Goal: Entertainment & Leisure: Consume media (video, audio)

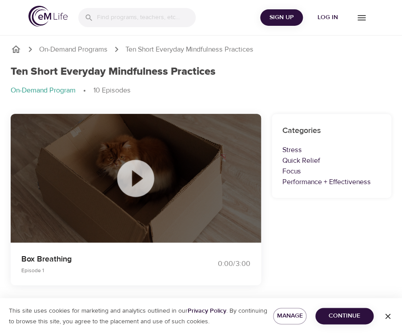
click at [139, 177] on icon at bounding box center [135, 178] width 44 height 44
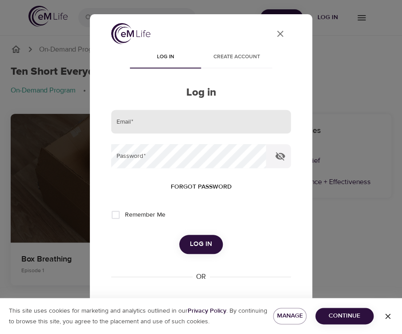
click at [200, 114] on input "email" at bounding box center [201, 122] width 180 height 24
type input "[EMAIL_ADDRESS][US_STATE][DOMAIN_NAME]"
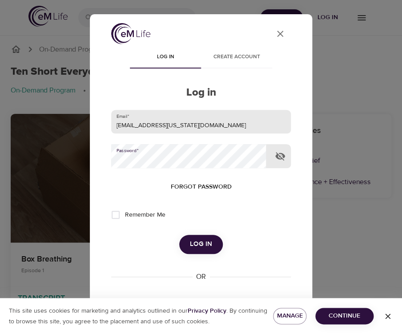
click at [179, 235] on button "Log in" at bounding box center [201, 244] width 44 height 19
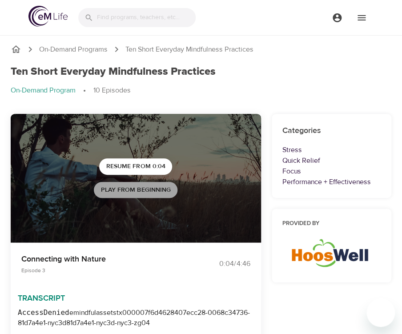
click at [114, 195] on button "Play from beginning" at bounding box center [136, 190] width 84 height 16
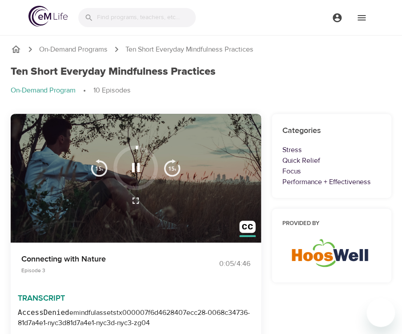
click at [90, 226] on div "Transcript AccessDenied emindfulassets tx000007f6d4628407ecc28-0068c34736-81d7a…" at bounding box center [136, 178] width 250 height 129
click at [171, 163] on img "button" at bounding box center [172, 168] width 18 height 18
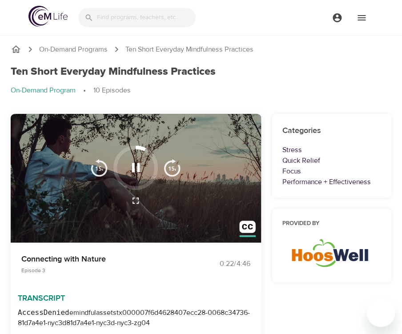
click at [171, 163] on img "button" at bounding box center [172, 168] width 18 height 18
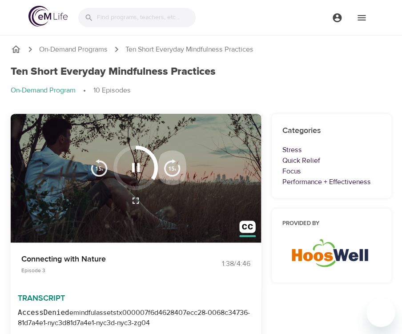
click at [171, 163] on img "button" at bounding box center [172, 168] width 18 height 18
click at [101, 165] on img "button" at bounding box center [99, 168] width 18 height 18
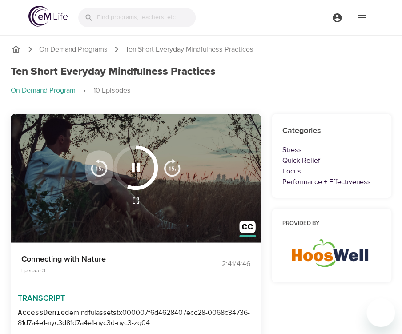
click at [101, 165] on img "button" at bounding box center [99, 168] width 18 height 18
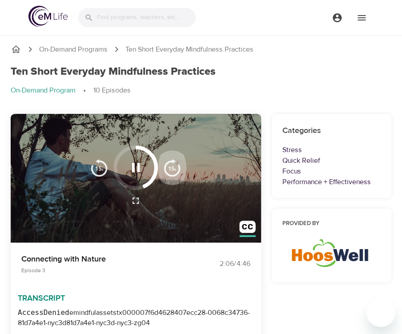
click at [174, 171] on img "button" at bounding box center [172, 168] width 18 height 18
click at [173, 168] on img "button" at bounding box center [172, 168] width 18 height 18
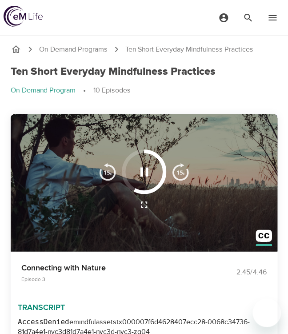
click at [77, 68] on h1 "Ten Short Everyday Mindfulness Practices" at bounding box center [113, 71] width 205 height 13
click at [74, 48] on p "On-Demand Programs" at bounding box center [73, 49] width 68 height 10
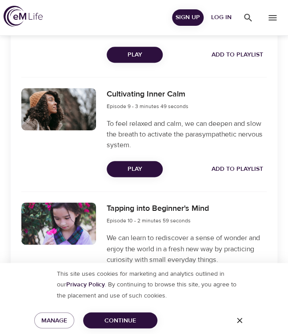
scroll to position [1311, 0]
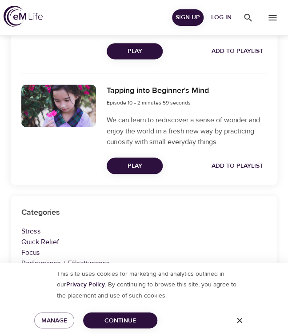
click at [130, 163] on span "Play" at bounding box center [135, 165] width 42 height 11
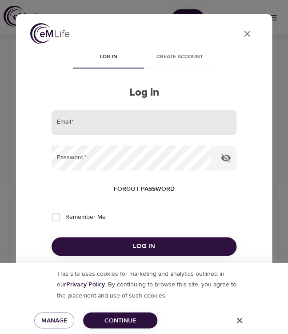
click at [124, 129] on input "email" at bounding box center [144, 122] width 185 height 25
type input "[EMAIL_ADDRESS][US_STATE][DOMAIN_NAME]"
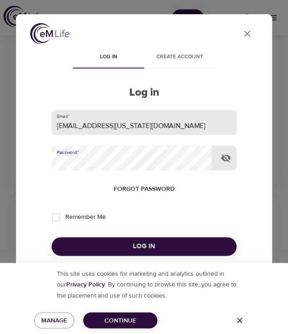
scroll to position [1459, 0]
click at [52, 237] on button "Log in" at bounding box center [144, 246] width 185 height 19
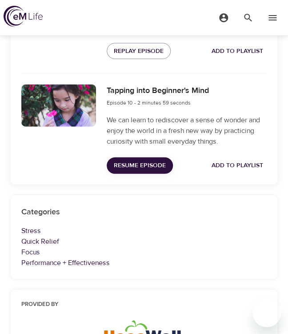
click at [89, 124] on div at bounding box center [58, 106] width 75 height 42
click at [117, 91] on h6 "Tapping into Beginner's Mind" at bounding box center [158, 91] width 102 height 13
click at [135, 178] on div "Tapping into Beginner's Mind Episode 10 - 2 minutes 59 seconds We can learn to …" at bounding box center [186, 129] width 171 height 100
click at [133, 170] on span "Resume Episode" at bounding box center [140, 165] width 52 height 11
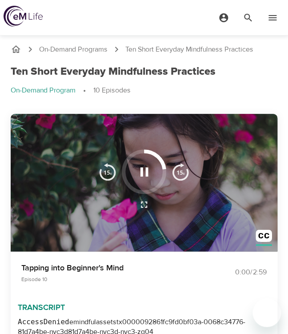
scroll to position [0, 0]
drag, startPoint x: 163, startPoint y: 169, endPoint x: 134, endPoint y: 139, distance: 41.5
click at [134, 139] on div "Transcript AccessDenied emindfulassets tx0000092861fc9fd0bf03a-0068c34776-81d7a…" at bounding box center [144, 182] width 267 height 137
click at [109, 173] on img "button" at bounding box center [108, 172] width 18 height 18
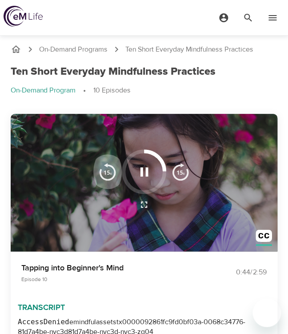
click at [109, 173] on img "button" at bounding box center [108, 172] width 18 height 18
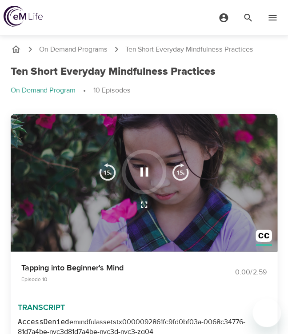
click at [109, 173] on img "button" at bounding box center [108, 172] width 18 height 18
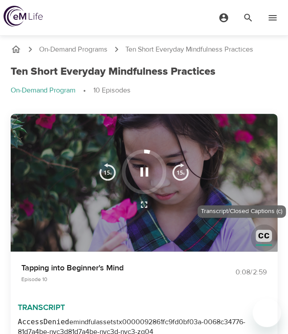
click at [265, 235] on img "button" at bounding box center [264, 238] width 16 height 16
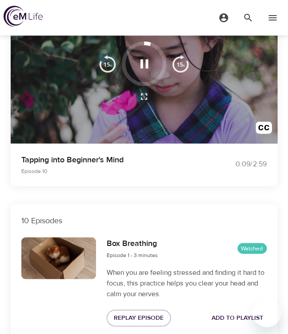
scroll to position [109, 0]
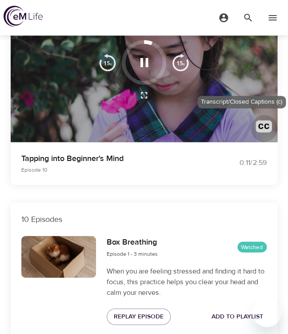
click at [266, 124] on img "button" at bounding box center [264, 128] width 16 height 16
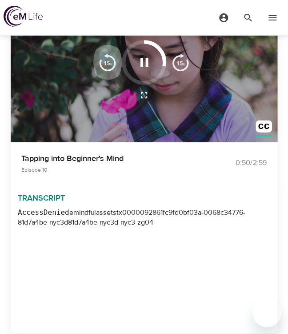
click at [106, 65] on img "button" at bounding box center [108, 62] width 18 height 18
click at [183, 60] on img "button" at bounding box center [181, 62] width 18 height 18
click at [148, 64] on icon "button" at bounding box center [145, 63] width 16 height 16
